Goal: Task Accomplishment & Management: Use online tool/utility

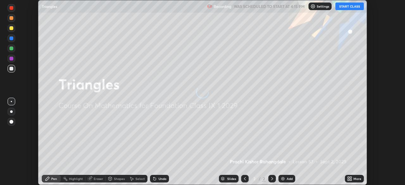
scroll to position [185, 405]
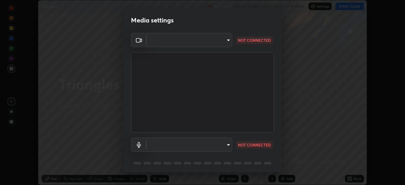
type input "00cb52ea7dbc067a4e9eba70c986ec13a5c87d59f38709f4e6374cce52915b34"
click at [227, 40] on body "Erase all Triangles Recording WAS SCHEDULED TO START AT 4:15 PM Settings START …" at bounding box center [202, 92] width 405 height 185
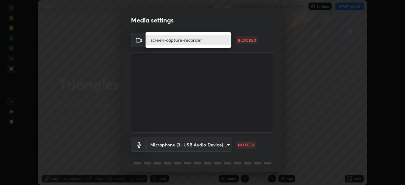
click at [205, 65] on div at bounding box center [202, 92] width 405 height 185
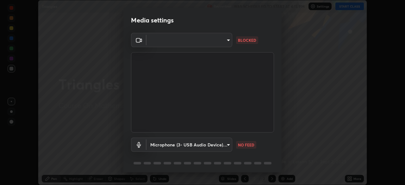
click at [227, 41] on body "Erase all Triangles Recording WAS SCHEDULED TO START AT 4:15 PM Settings START …" at bounding box center [202, 92] width 405 height 185
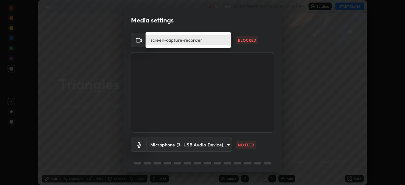
click at [208, 62] on div at bounding box center [202, 92] width 405 height 185
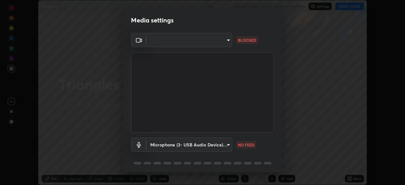
click at [224, 146] on body "Erase all Triangles Recording WAS SCHEDULED TO START AT 4:15 PM Settings START …" at bounding box center [202, 92] width 405 height 185
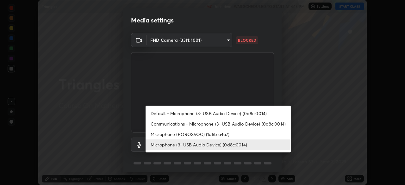
click at [192, 133] on li "Microphone (POROSVOC) (1d6b:a4a7)" at bounding box center [218, 134] width 145 height 10
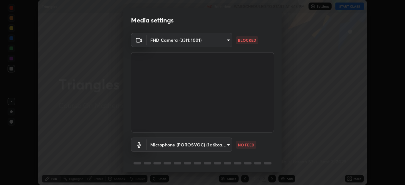
click at [227, 143] on body "Erase all Triangles Recording WAS SCHEDULED TO START AT 4:15 PM Settings START …" at bounding box center [202, 92] width 405 height 185
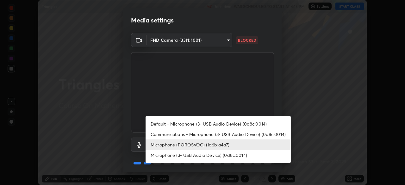
click at [189, 154] on li "Microphone (3- USB Audio Device) (0d8c:0014)" at bounding box center [218, 155] width 145 height 10
type input "c7b1e21b059f6b68da596fd68e3a8216845d0791b90de5158dbf1986436616d6"
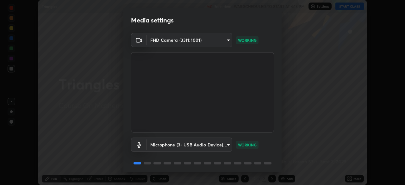
scroll to position [22, 0]
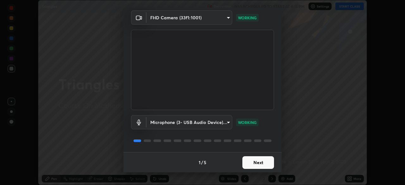
click at [254, 160] on button "Next" at bounding box center [259, 162] width 32 height 13
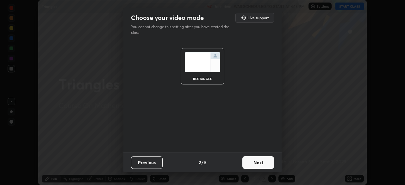
scroll to position [0, 0]
click at [256, 160] on button "Next" at bounding box center [259, 162] width 32 height 13
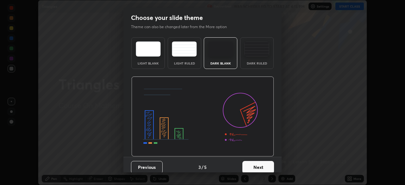
click at [252, 166] on button "Next" at bounding box center [259, 167] width 32 height 13
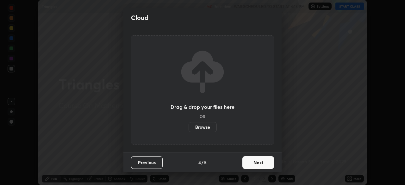
click at [210, 126] on label "Browse" at bounding box center [203, 127] width 28 height 10
click at [189, 126] on input "Browse" at bounding box center [189, 127] width 0 height 10
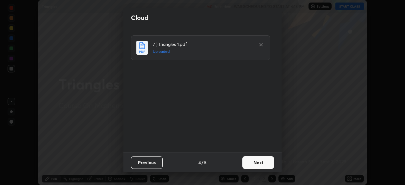
click at [252, 158] on button "Next" at bounding box center [259, 162] width 32 height 13
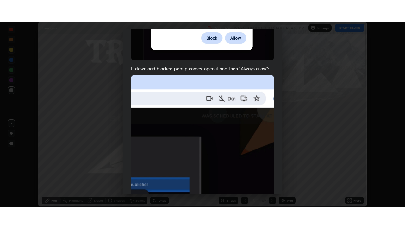
scroll to position [152, 0]
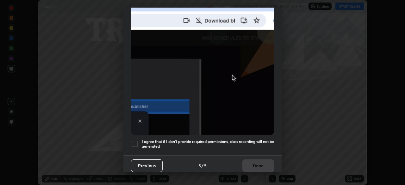
click at [206, 140] on h5 "I agree that if I don't provide required permissions, class recording will not …" at bounding box center [208, 144] width 132 height 10
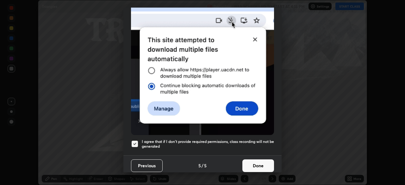
click at [250, 161] on button "Done" at bounding box center [259, 166] width 32 height 13
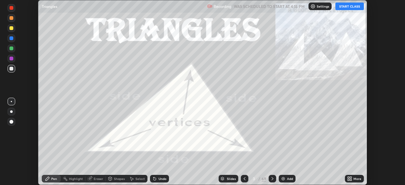
click at [351, 8] on button "START CLASS" at bounding box center [350, 7] width 28 height 8
click at [348, 177] on icon at bounding box center [349, 178] width 5 height 5
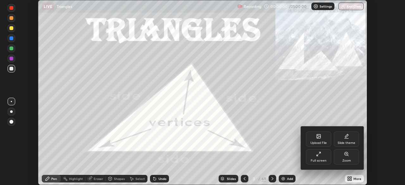
click at [325, 157] on div "Full screen" at bounding box center [318, 156] width 25 height 15
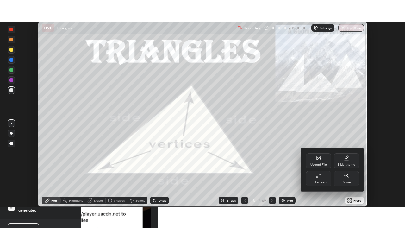
scroll to position [228, 405]
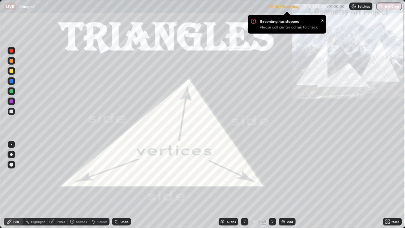
click at [356, 7] on img at bounding box center [353, 6] width 5 height 5
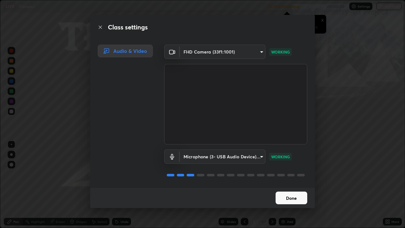
click at [276, 185] on button "Done" at bounding box center [292, 198] width 32 height 13
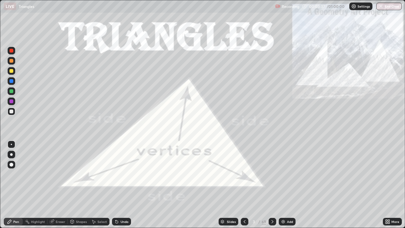
click at [282, 185] on img at bounding box center [283, 221] width 5 height 5
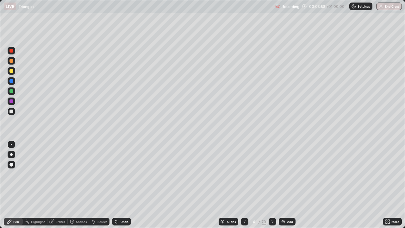
click at [245, 185] on icon at bounding box center [245, 221] width 2 height 3
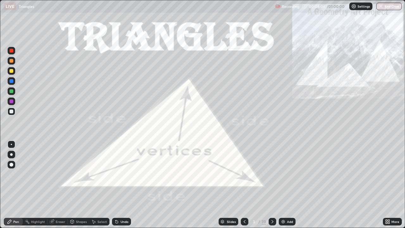
click at [272, 185] on div at bounding box center [273, 222] width 8 height 8
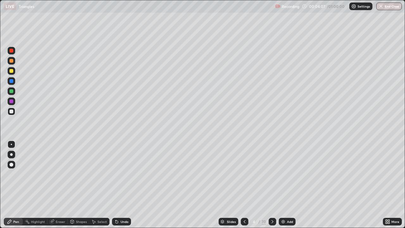
click at [271, 185] on icon at bounding box center [272, 221] width 5 height 5
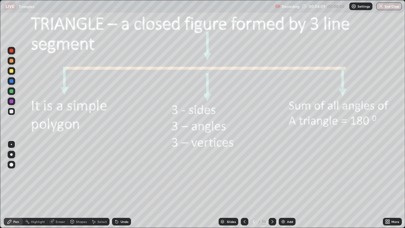
click at [271, 185] on icon at bounding box center [272, 221] width 5 height 5
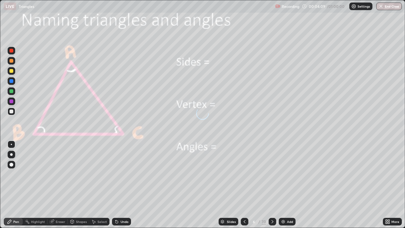
click at [272, 185] on icon at bounding box center [272, 221] width 5 height 5
click at [271, 185] on icon at bounding box center [272, 221] width 5 height 5
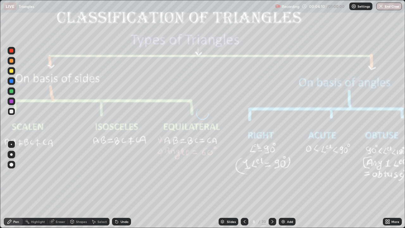
click at [272, 185] on div at bounding box center [273, 222] width 8 height 8
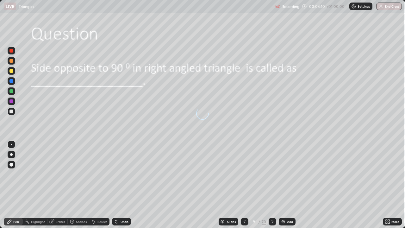
click at [271, 185] on icon at bounding box center [272, 221] width 5 height 5
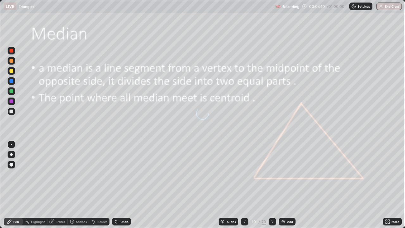
click at [271, 185] on icon at bounding box center [272, 221] width 5 height 5
click at [272, 185] on icon at bounding box center [272, 221] width 5 height 5
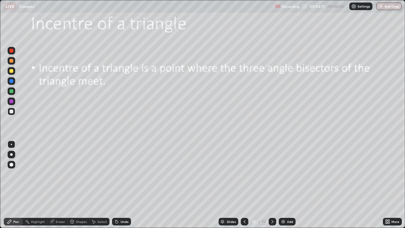
click at [231, 185] on div "Slides" at bounding box center [231, 221] width 9 height 3
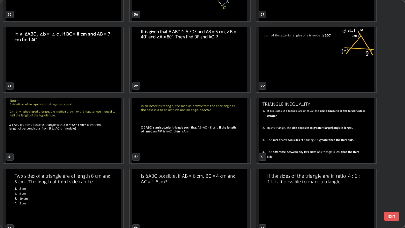
scroll to position [1328, 0]
click at [102, 139] on img "grid" at bounding box center [63, 130] width 120 height 65
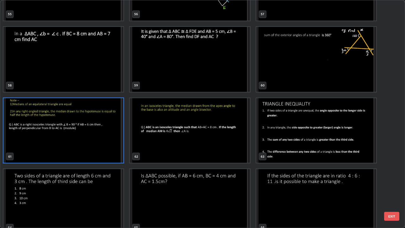
click at [102, 139] on img "grid" at bounding box center [63, 130] width 120 height 65
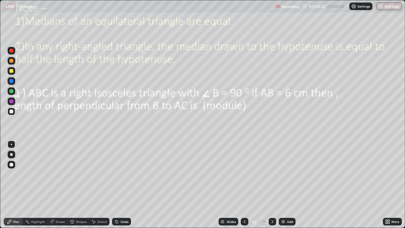
click at [73, 185] on icon at bounding box center [72, 222] width 3 height 4
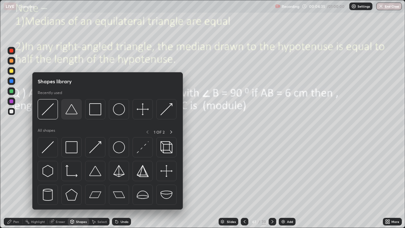
click at [69, 111] on img at bounding box center [72, 109] width 12 height 12
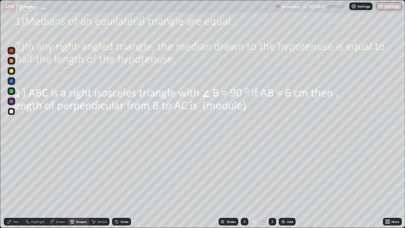
click at [12, 51] on div at bounding box center [11, 51] width 4 height 4
click at [75, 185] on div "Shapes" at bounding box center [79, 222] width 22 height 8
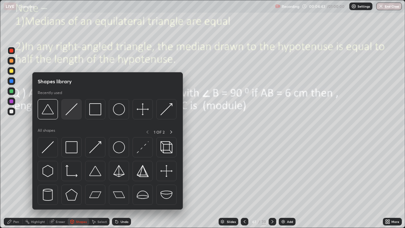
click at [74, 109] on img at bounding box center [72, 109] width 12 height 12
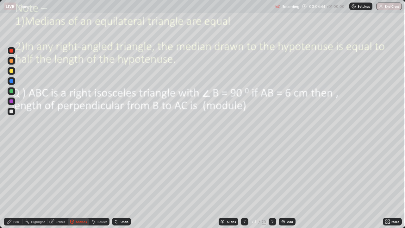
click at [11, 90] on div at bounding box center [11, 91] width 4 height 4
click at [12, 80] on div at bounding box center [11, 81] width 4 height 4
click at [11, 185] on div "Pen" at bounding box center [13, 222] width 19 height 8
click at [12, 72] on div at bounding box center [11, 71] width 4 height 4
click at [12, 52] on div at bounding box center [11, 51] width 4 height 4
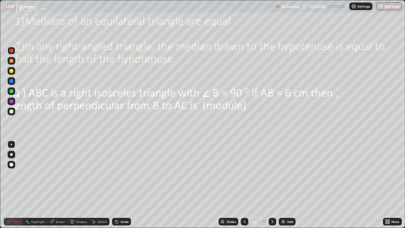
click at [117, 185] on icon at bounding box center [117, 222] width 3 height 3
click at [119, 185] on div "Undo" at bounding box center [121, 222] width 19 height 8
click at [118, 185] on div "Undo" at bounding box center [121, 222] width 19 height 8
click at [119, 185] on div "Undo" at bounding box center [121, 222] width 19 height 8
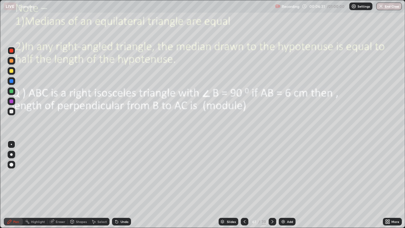
click at [56, 185] on div "Eraser" at bounding box center [60, 221] width 9 height 3
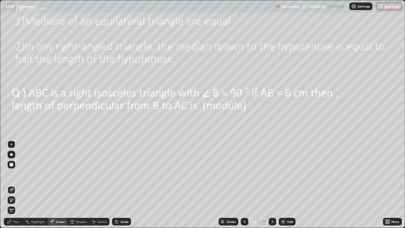
click at [12, 185] on span "Erase all" at bounding box center [11, 210] width 7 height 4
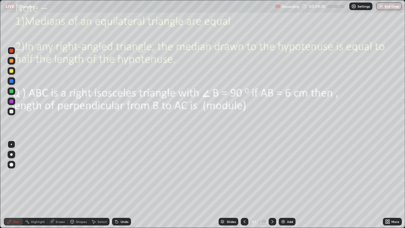
click at [76, 185] on div "Shapes" at bounding box center [81, 221] width 11 height 3
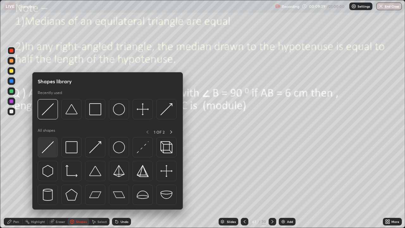
click at [50, 146] on img at bounding box center [48, 147] width 12 height 12
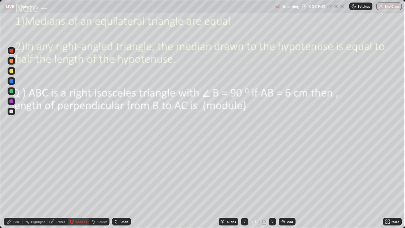
click at [12, 91] on div at bounding box center [11, 91] width 4 height 4
click at [11, 71] on div at bounding box center [11, 71] width 4 height 4
click at [14, 185] on div "Pen" at bounding box center [16, 221] width 6 height 3
click at [12, 162] on div at bounding box center [12, 165] width 8 height 8
click at [10, 112] on div at bounding box center [11, 112] width 4 height 4
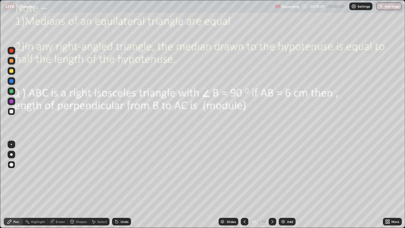
click at [13, 73] on div at bounding box center [12, 71] width 8 height 8
click at [35, 185] on div "Highlight" at bounding box center [38, 221] width 14 height 3
click at [18, 185] on div "Pen" at bounding box center [16, 221] width 6 height 3
click at [35, 185] on div "Highlight" at bounding box center [38, 221] width 14 height 3
click at [14, 185] on div "Pen" at bounding box center [16, 221] width 6 height 3
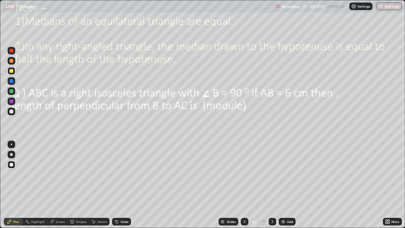
click at [75, 185] on div "Shapes" at bounding box center [79, 222] width 22 height 8
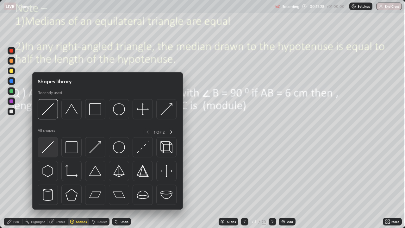
click at [49, 147] on img at bounding box center [48, 147] width 12 height 12
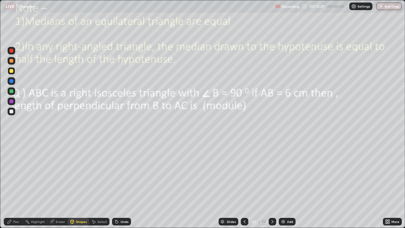
click at [12, 81] on div at bounding box center [11, 81] width 4 height 4
click at [17, 185] on div "Pen" at bounding box center [16, 221] width 6 height 3
click at [12, 112] on div at bounding box center [11, 112] width 4 height 4
click at [40, 185] on div "Highlight" at bounding box center [38, 221] width 14 height 3
click at [9, 185] on icon at bounding box center [10, 222] width 4 height 4
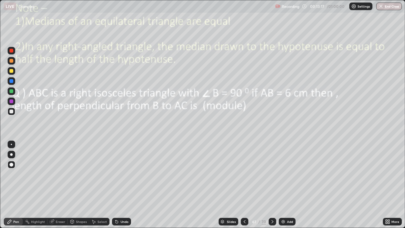
click at [46, 185] on div "Highlight" at bounding box center [35, 222] width 25 height 8
click at [16, 185] on div "Pen" at bounding box center [16, 221] width 6 height 3
click at [39, 185] on div "Highlight" at bounding box center [38, 221] width 14 height 3
click at [15, 185] on div "Pen" at bounding box center [16, 221] width 6 height 3
click at [14, 71] on div at bounding box center [12, 71] width 8 height 8
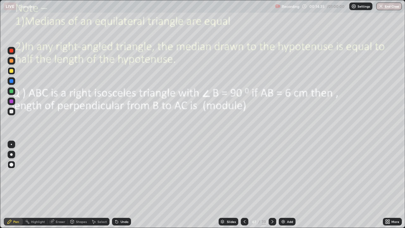
click at [11, 154] on div at bounding box center [11, 154] width 3 height 3
click at [13, 81] on div at bounding box center [11, 81] width 4 height 4
click at [12, 61] on div at bounding box center [11, 61] width 4 height 4
click at [11, 111] on div at bounding box center [11, 112] width 4 height 4
click at [10, 69] on div at bounding box center [11, 71] width 4 height 4
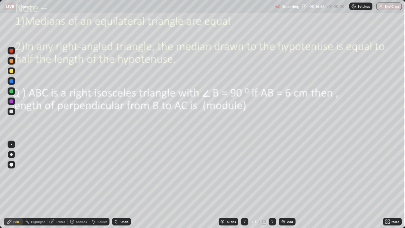
click at [11, 145] on div at bounding box center [12, 145] width 8 height 8
click at [316, 185] on div "Slides 61 / 70 Add" at bounding box center [257, 221] width 252 height 13
click at [315, 185] on div "Slides 61 / 70 Add" at bounding box center [257, 221] width 252 height 13
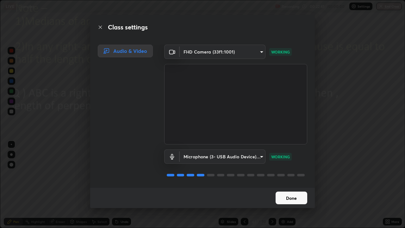
click at [285, 185] on button "Done" at bounding box center [292, 198] width 32 height 13
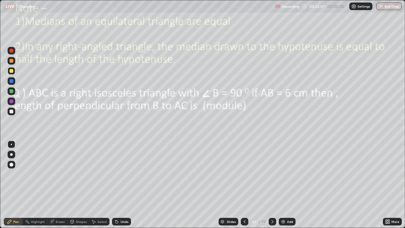
click at [273, 185] on div at bounding box center [273, 222] width 8 height 8
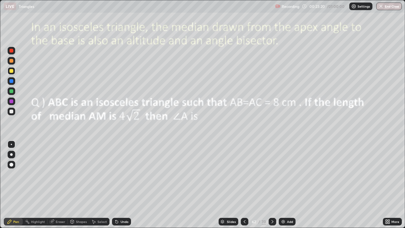
click at [75, 185] on div "Shapes" at bounding box center [79, 222] width 22 height 8
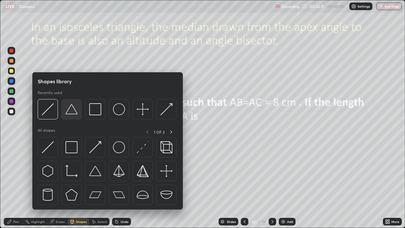
click at [70, 110] on img at bounding box center [72, 109] width 12 height 12
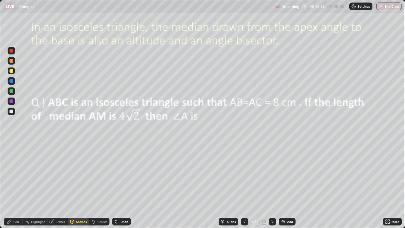
click at [13, 82] on div at bounding box center [11, 81] width 4 height 4
click at [14, 185] on div "Pen" at bounding box center [13, 222] width 19 height 8
click at [10, 52] on div at bounding box center [11, 51] width 4 height 4
click at [76, 185] on div "Shapes" at bounding box center [81, 221] width 11 height 3
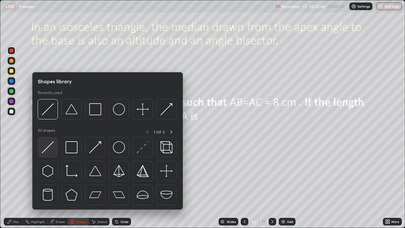
click at [48, 148] on img at bounding box center [48, 147] width 12 height 12
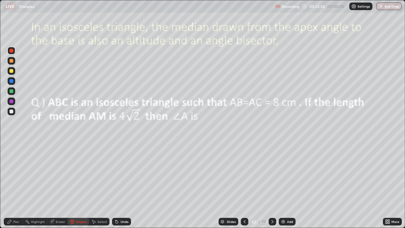
click at [12, 90] on div at bounding box center [11, 91] width 4 height 4
click at [16, 185] on div "Pen" at bounding box center [16, 221] width 6 height 3
click at [12, 103] on div at bounding box center [11, 101] width 4 height 4
click at [11, 155] on div at bounding box center [11, 154] width 3 height 3
click at [12, 79] on div at bounding box center [11, 81] width 4 height 4
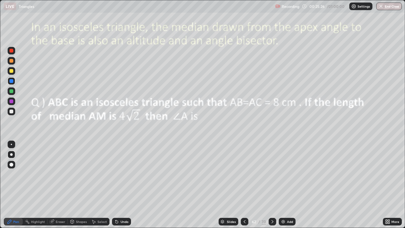
click at [12, 71] on div at bounding box center [11, 71] width 4 height 4
click at [11, 144] on div at bounding box center [11, 144] width 1 height 1
click at [12, 101] on div at bounding box center [11, 101] width 4 height 4
click at [10, 81] on div at bounding box center [11, 81] width 4 height 4
click at [77, 185] on div "Shapes" at bounding box center [81, 221] width 11 height 3
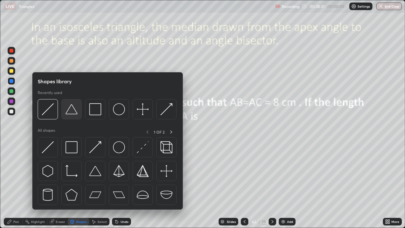
click at [72, 112] on img at bounding box center [72, 109] width 12 height 12
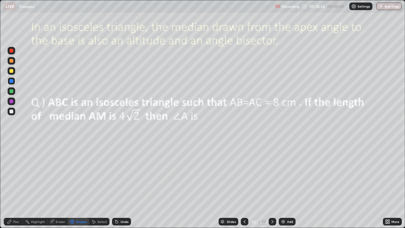
click at [15, 185] on div "Pen" at bounding box center [16, 221] width 6 height 3
click at [13, 112] on div at bounding box center [11, 112] width 4 height 4
click at [10, 153] on div at bounding box center [12, 155] width 8 height 8
click at [10, 72] on div at bounding box center [11, 71] width 4 height 4
click at [11, 144] on div at bounding box center [11, 144] width 1 height 1
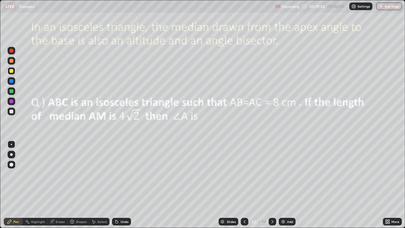
click at [77, 185] on div "Shapes" at bounding box center [81, 221] width 11 height 3
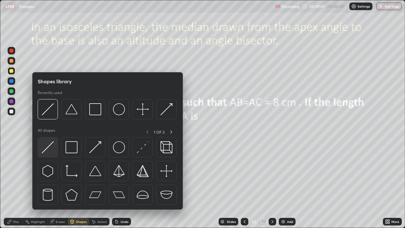
click at [47, 146] on img at bounding box center [48, 147] width 12 height 12
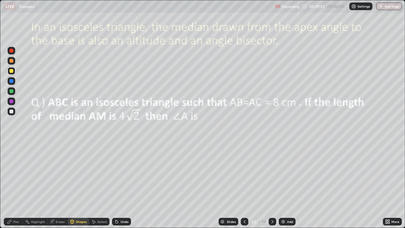
click at [11, 92] on div at bounding box center [11, 91] width 4 height 4
click at [17, 185] on div "Pen" at bounding box center [16, 221] width 6 height 3
click at [10, 72] on div at bounding box center [11, 71] width 4 height 4
click at [12, 60] on div at bounding box center [11, 61] width 4 height 4
click at [15, 115] on div at bounding box center [12, 111] width 8 height 10
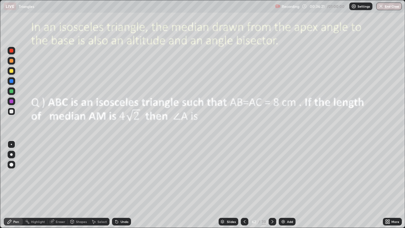
click at [52, 185] on icon at bounding box center [52, 222] width 4 height 4
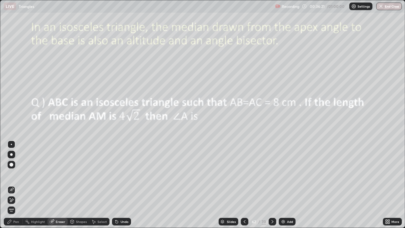
click at [12, 185] on icon at bounding box center [11, 200] width 5 height 5
click at [15, 185] on div "Pen" at bounding box center [16, 221] width 6 height 3
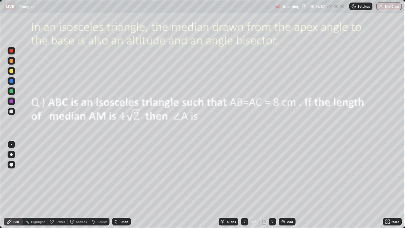
click at [37, 185] on div "Highlight" at bounding box center [38, 221] width 14 height 3
click at [56, 185] on div "Eraser" at bounding box center [57, 222] width 20 height 8
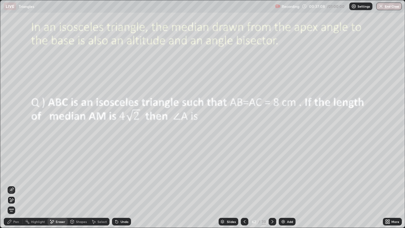
click at [10, 185] on icon at bounding box center [10, 198] width 1 height 1
click at [12, 185] on div "Pen" at bounding box center [13, 222] width 19 height 8
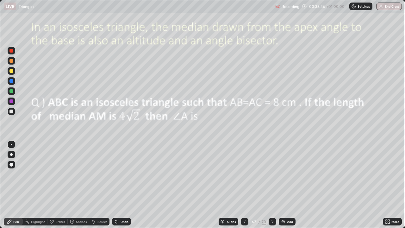
click at [58, 185] on div "Eraser" at bounding box center [60, 221] width 9 height 3
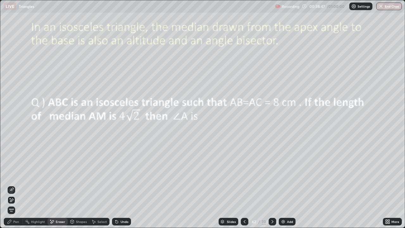
click at [12, 185] on icon at bounding box center [11, 189] width 5 height 5
click at [16, 185] on div "Pen" at bounding box center [16, 221] width 6 height 3
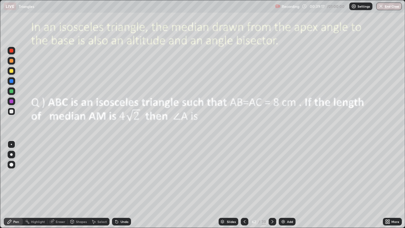
click at [32, 185] on div "Highlight" at bounding box center [38, 221] width 14 height 3
click at [11, 185] on icon at bounding box center [10, 222] width 4 height 4
click at [11, 72] on div at bounding box center [11, 71] width 4 height 4
click at [39, 185] on div "Highlight" at bounding box center [38, 221] width 14 height 3
click at [16, 185] on div "Pen" at bounding box center [16, 221] width 6 height 3
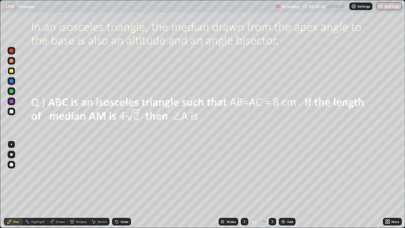
click at [13, 99] on div at bounding box center [12, 102] width 8 height 8
click at [11, 111] on div at bounding box center [11, 112] width 4 height 4
click at [57, 185] on div "Eraser" at bounding box center [60, 221] width 9 height 3
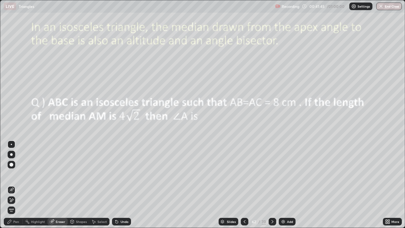
click at [13, 185] on icon at bounding box center [11, 200] width 3 height 3
click at [14, 185] on div "Pen" at bounding box center [16, 221] width 6 height 3
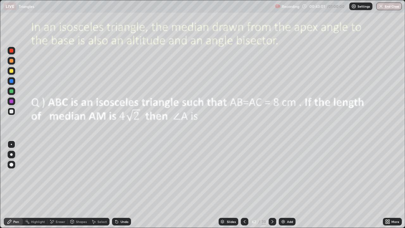
click at [31, 185] on div "Highlight" at bounding box center [35, 222] width 25 height 8
click at [272, 185] on icon at bounding box center [272, 221] width 5 height 5
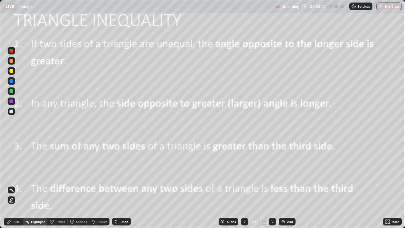
click at [17, 185] on div "Pen" at bounding box center [16, 221] width 6 height 3
click at [271, 185] on icon at bounding box center [272, 221] width 5 height 5
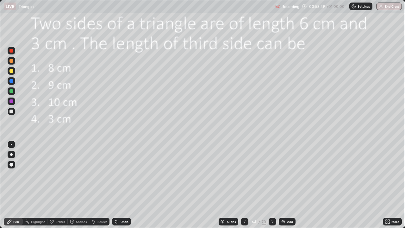
click at [272, 185] on icon at bounding box center [272, 221] width 5 height 5
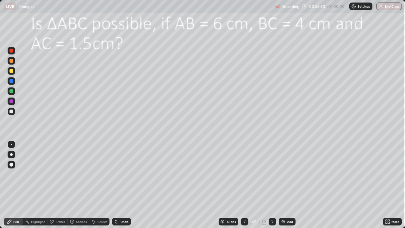
click at [272, 185] on icon at bounding box center [272, 221] width 5 height 5
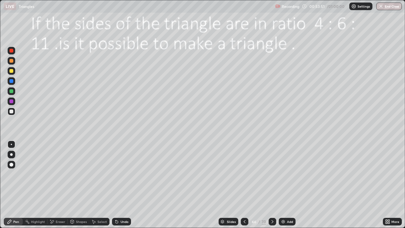
click at [271, 185] on icon at bounding box center [272, 221] width 5 height 5
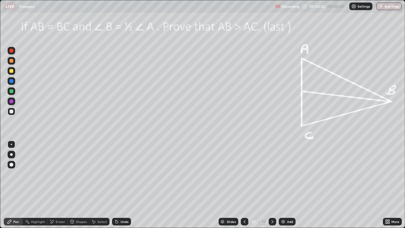
click at [272, 185] on icon at bounding box center [272, 221] width 5 height 5
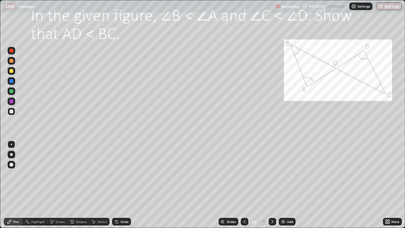
click at [272, 185] on icon at bounding box center [272, 221] width 5 height 5
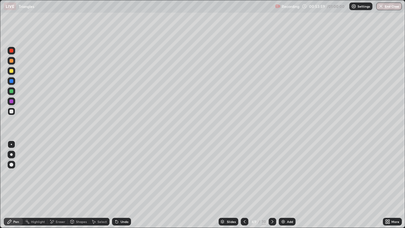
click at [75, 185] on div "Shapes" at bounding box center [79, 222] width 22 height 8
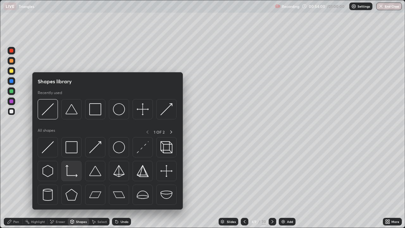
click at [70, 172] on img at bounding box center [72, 171] width 12 height 12
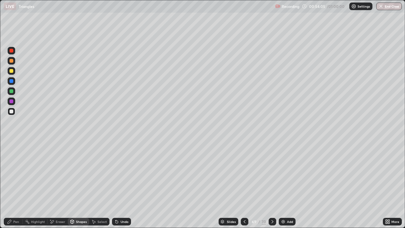
click at [14, 185] on div "Pen" at bounding box center [16, 221] width 6 height 3
click at [73, 185] on icon at bounding box center [72, 221] width 3 height 1
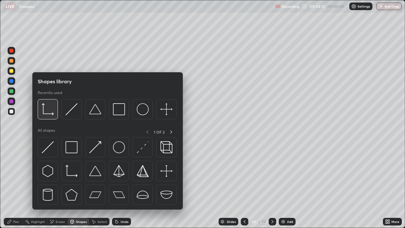
click at [48, 111] on img at bounding box center [48, 109] width 12 height 12
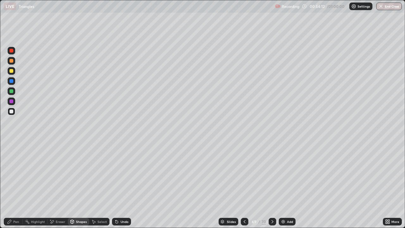
click at [11, 93] on div at bounding box center [12, 91] width 8 height 8
click at [14, 185] on div "Pen" at bounding box center [16, 221] width 6 height 3
click at [11, 102] on div at bounding box center [11, 101] width 4 height 4
click at [11, 113] on div at bounding box center [11, 112] width 4 height 4
click at [10, 61] on div at bounding box center [11, 61] width 4 height 4
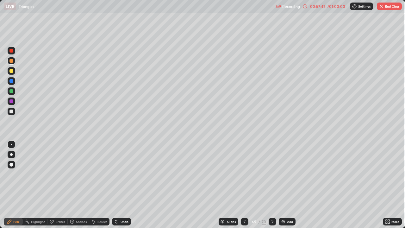
click at [38, 185] on div "Highlight" at bounding box center [35, 222] width 25 height 8
click at [9, 185] on icon at bounding box center [10, 222] width 4 height 4
click at [37, 185] on div "Highlight" at bounding box center [38, 221] width 14 height 3
click at [10, 112] on div at bounding box center [11, 112] width 4 height 4
click at [10, 185] on div "Pen" at bounding box center [13, 222] width 19 height 8
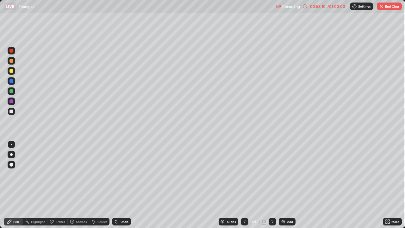
click at [39, 185] on div "Highlight" at bounding box center [35, 222] width 25 height 8
click at [16, 185] on div "Pen" at bounding box center [16, 221] width 6 height 3
click at [283, 185] on img at bounding box center [283, 221] width 5 height 5
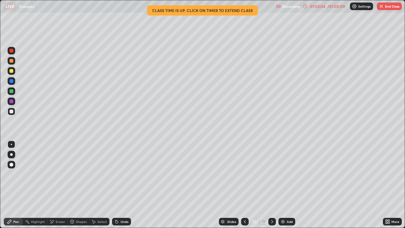
click at [385, 5] on button "End Class" at bounding box center [389, 7] width 25 height 8
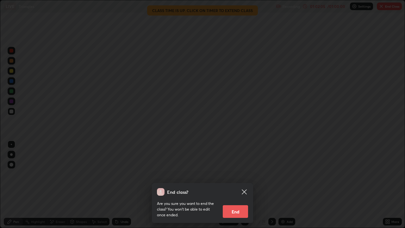
click at [235, 185] on button "End" at bounding box center [235, 211] width 25 height 13
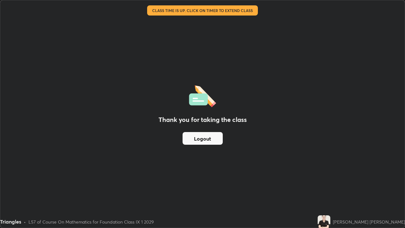
click at [210, 139] on button "Logout" at bounding box center [203, 138] width 40 height 13
